Goal: Navigation & Orientation: Find specific page/section

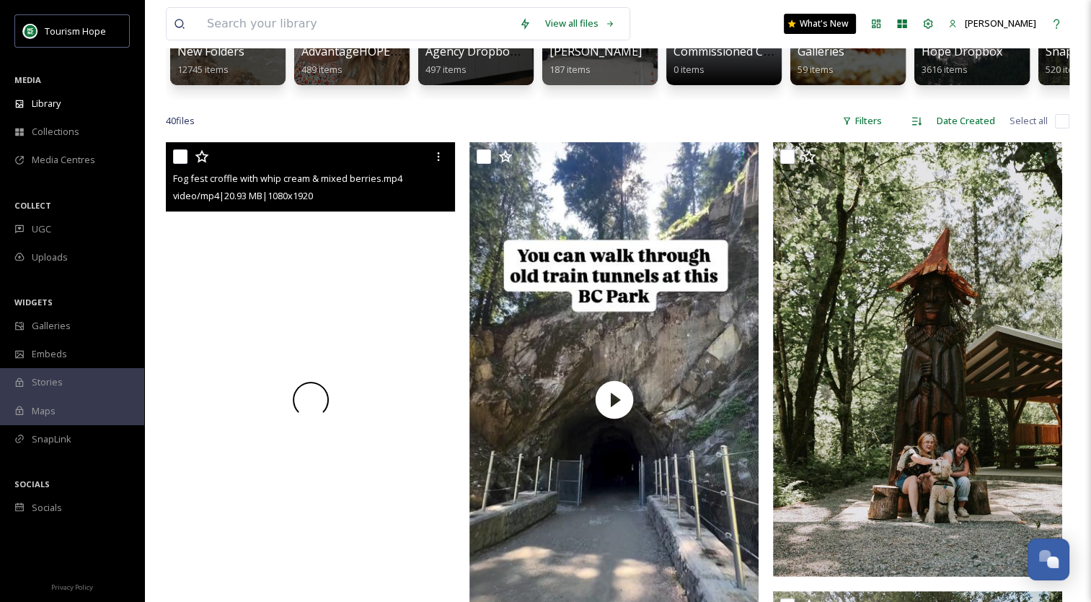
scroll to position [216, 0]
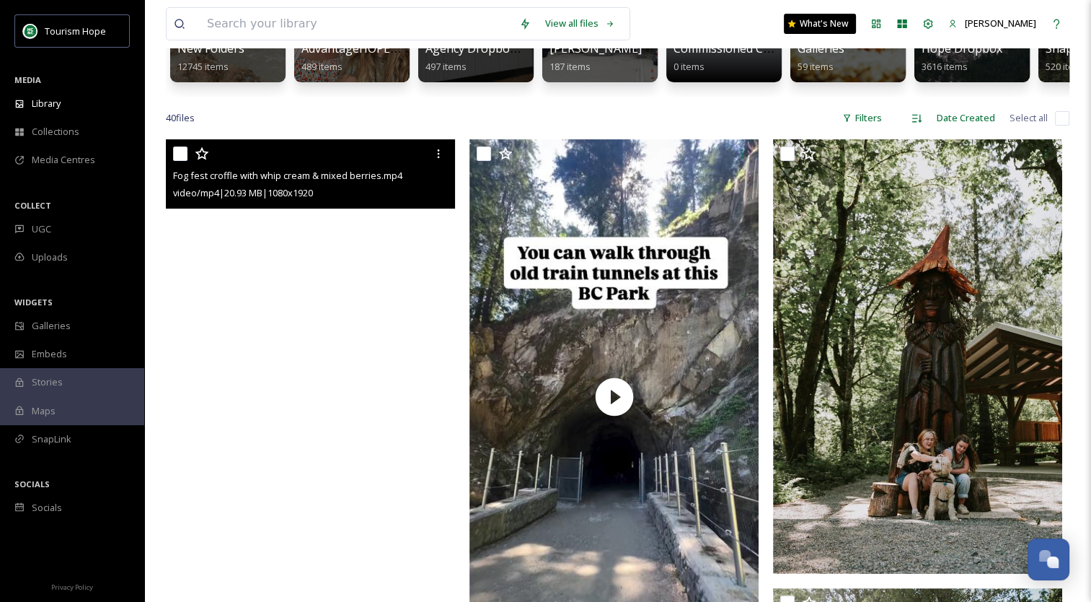
click at [311, 406] on video "Fog fest croffle with whip cream & mixed berries.mp4" at bounding box center [310, 396] width 289 height 514
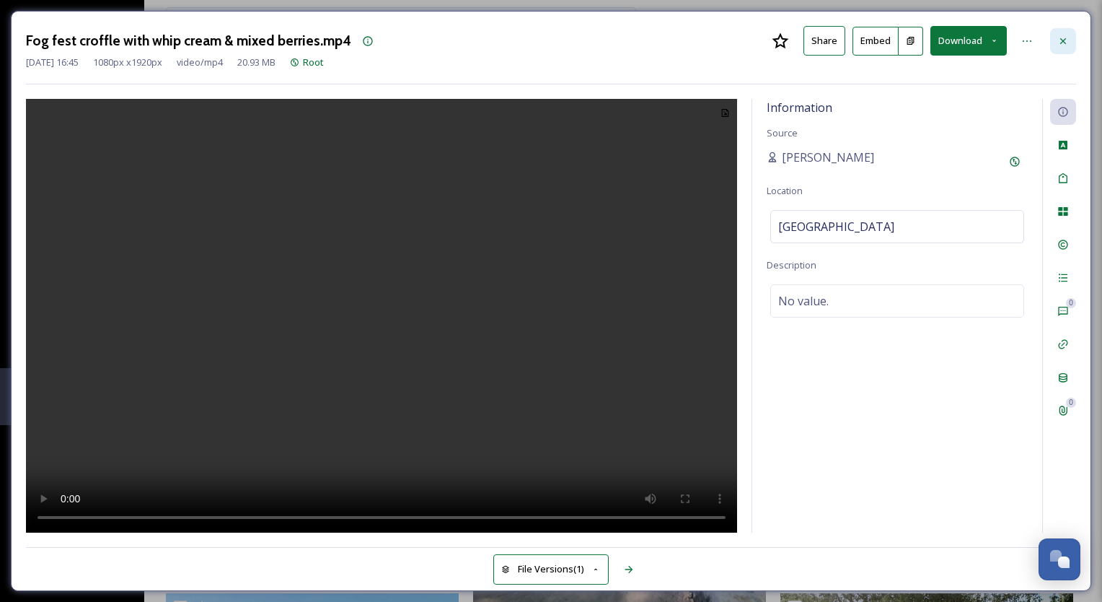
click at [1069, 38] on div at bounding box center [1063, 41] width 26 height 26
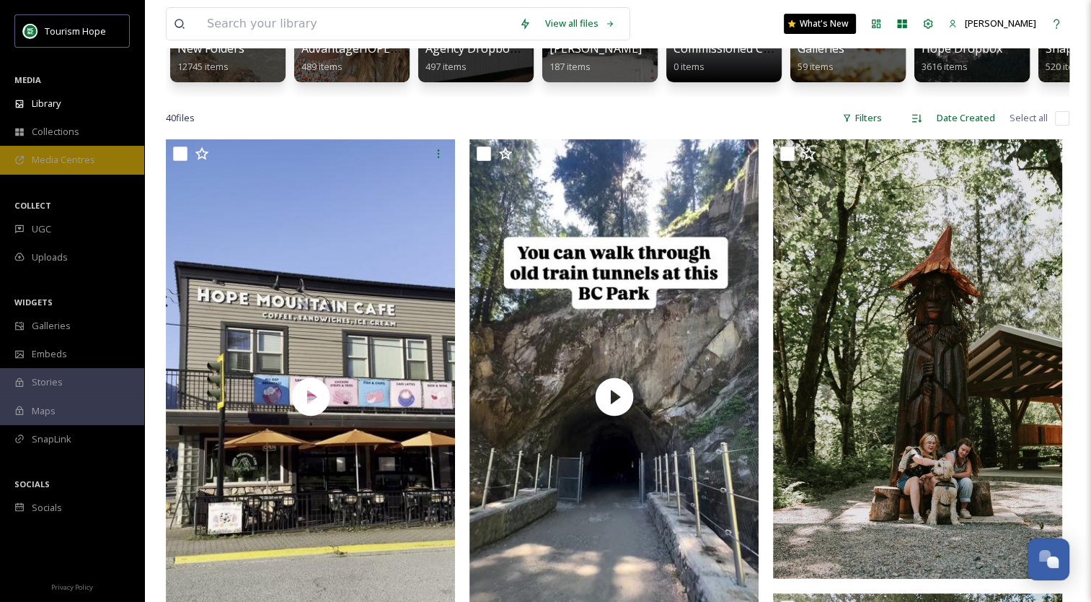
click at [113, 160] on div "Media Centres" at bounding box center [72, 160] width 144 height 28
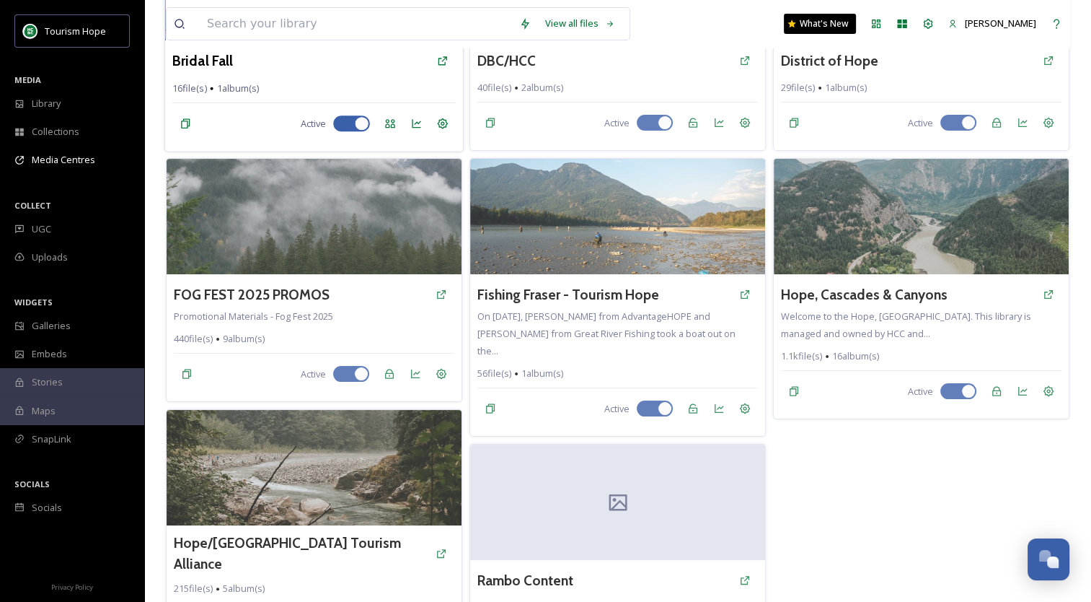
scroll to position [216, 0]
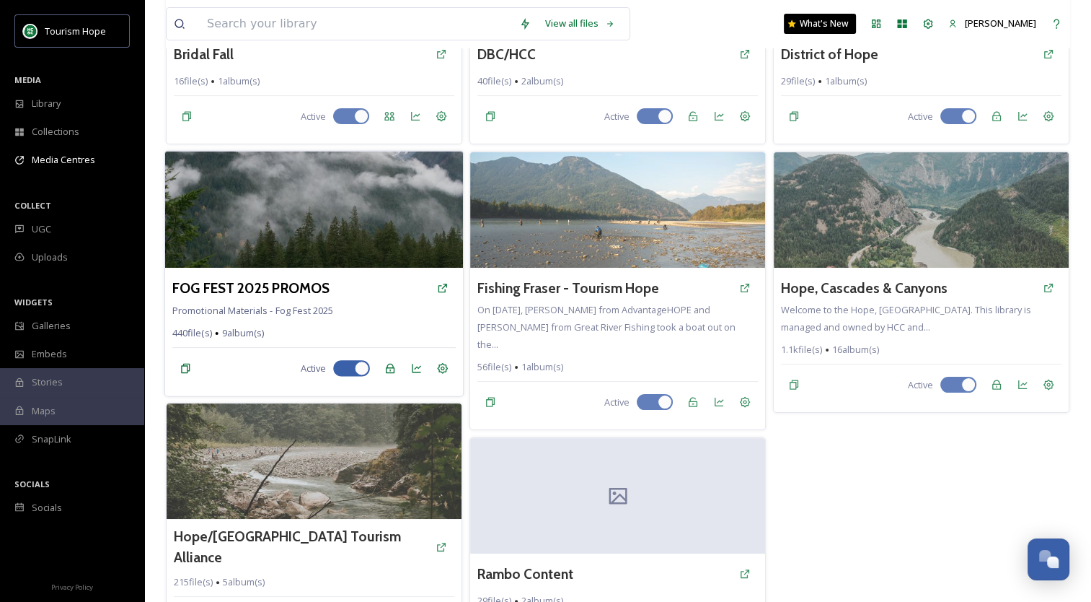
click at [335, 250] on img at bounding box center [314, 209] width 298 height 117
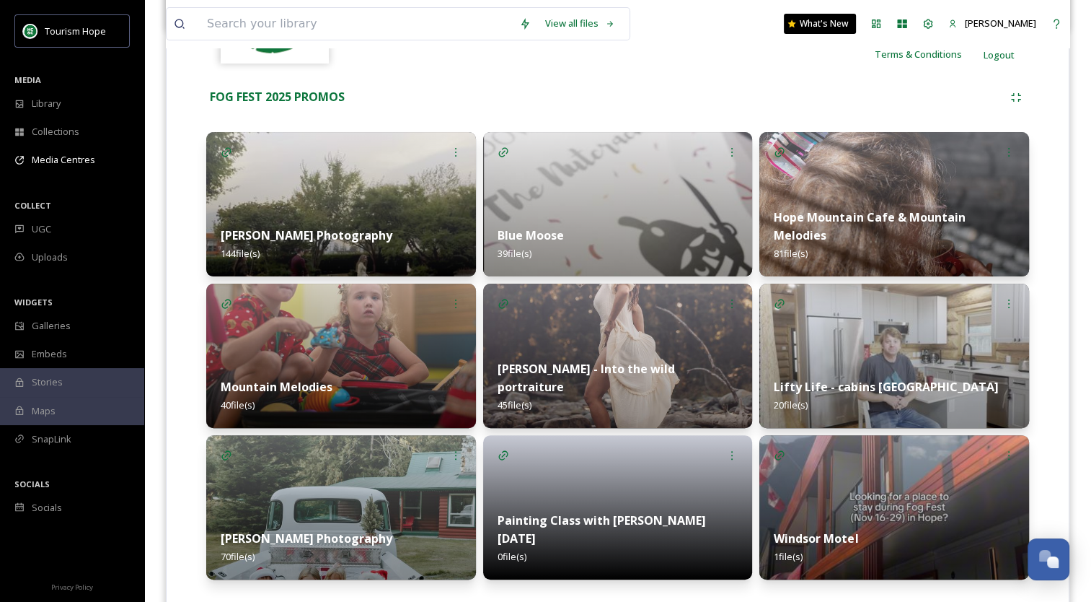
scroll to position [303, 0]
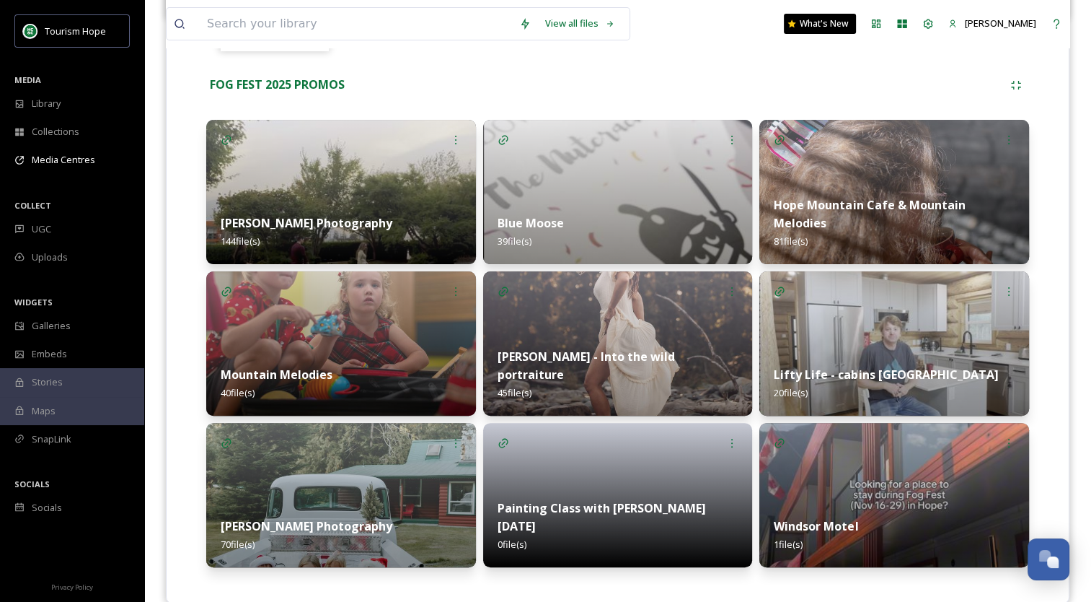
click at [876, 203] on strong "Hope Mountain Cafe & Mountain Melodies" at bounding box center [869, 214] width 191 height 34
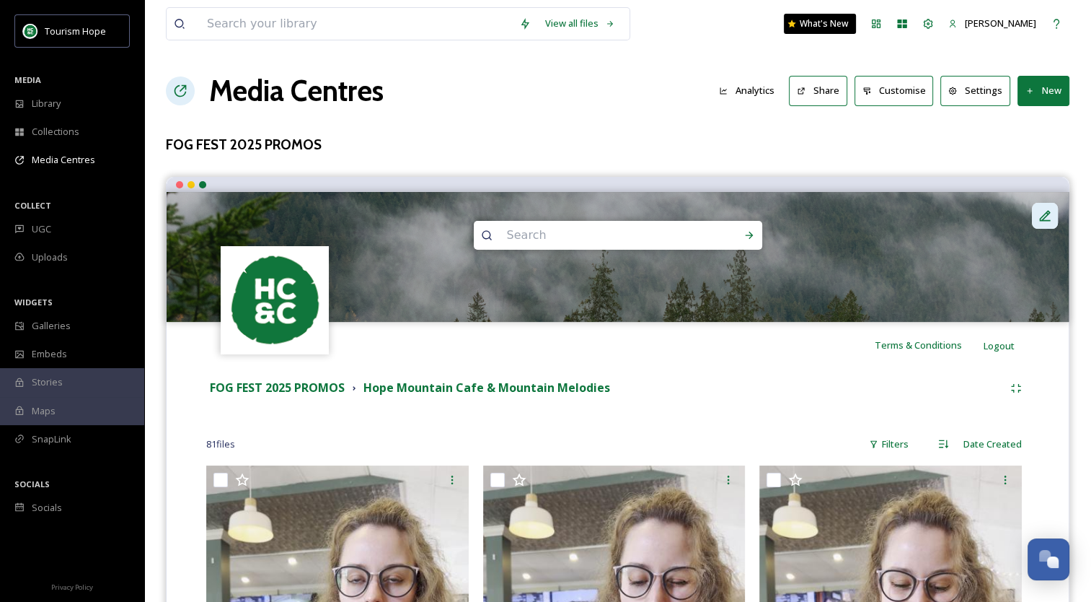
click at [1042, 215] on icon at bounding box center [1045, 215] width 11 height 11
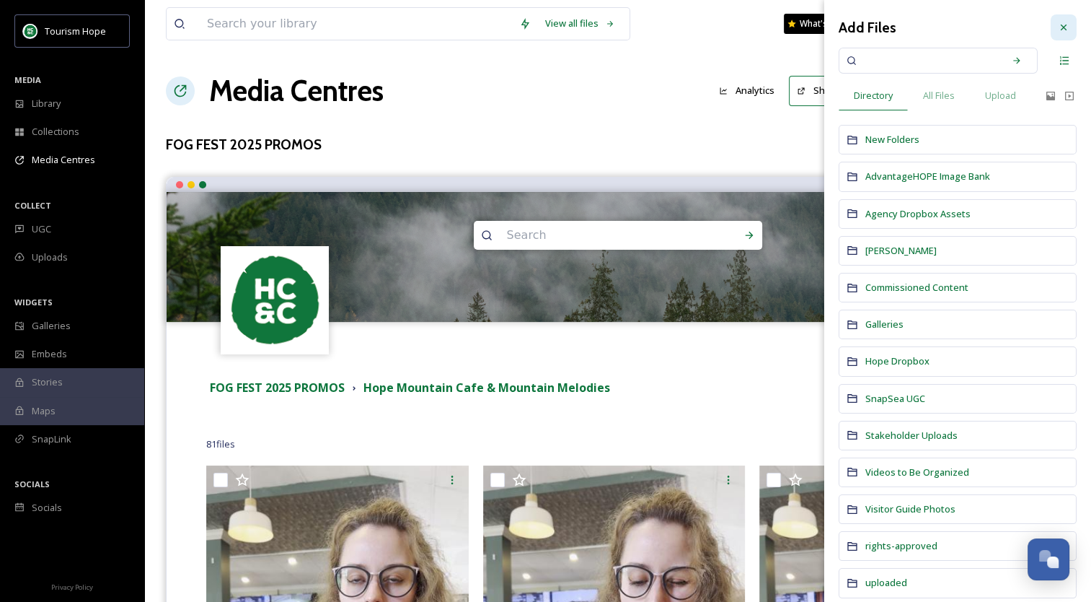
click at [1058, 22] on icon at bounding box center [1064, 28] width 12 height 12
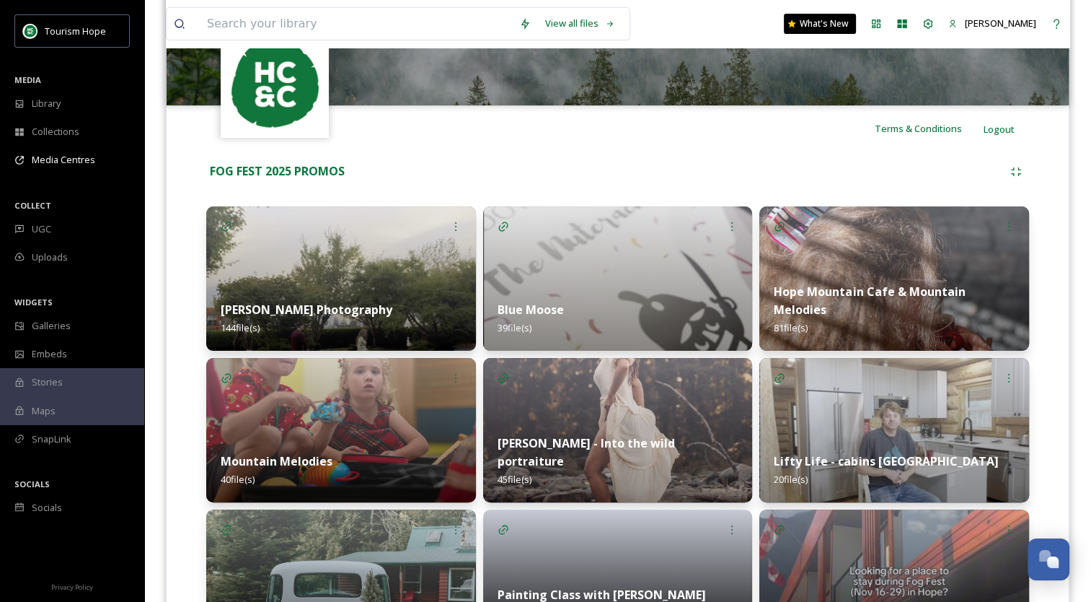
scroll to position [326, 0]
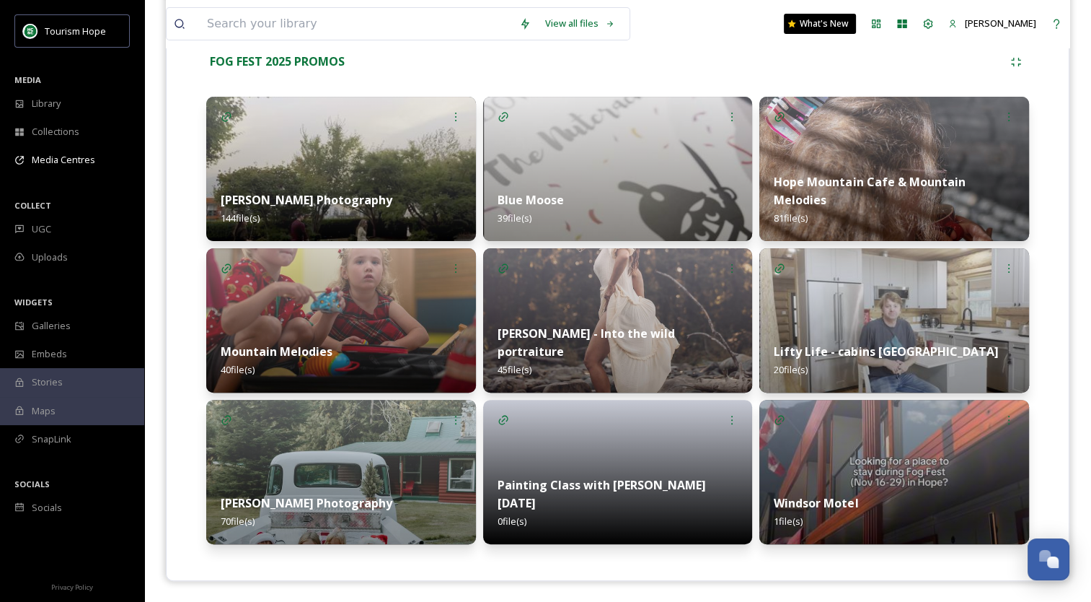
click at [667, 296] on img at bounding box center [618, 320] width 270 height 144
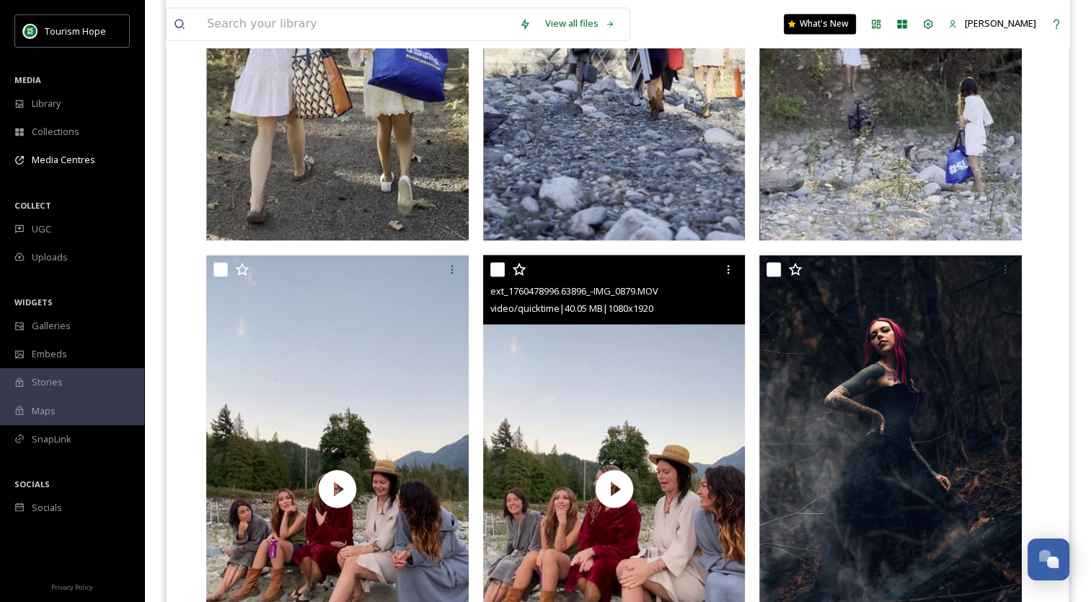
scroll to position [2381, 0]
